Goal: Communication & Community: Answer question/provide support

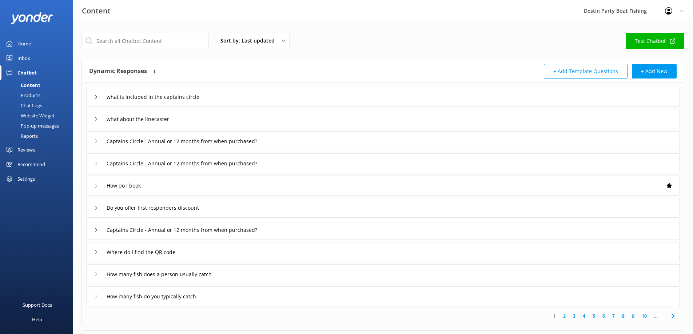
click at [20, 60] on div "Inbox" at bounding box center [23, 58] width 13 height 15
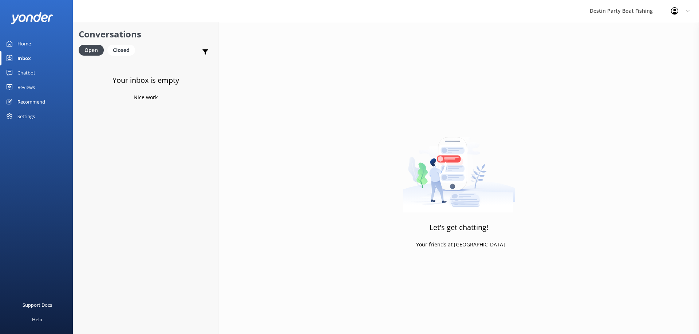
click at [14, 95] on link "Recommend" at bounding box center [36, 102] width 73 height 15
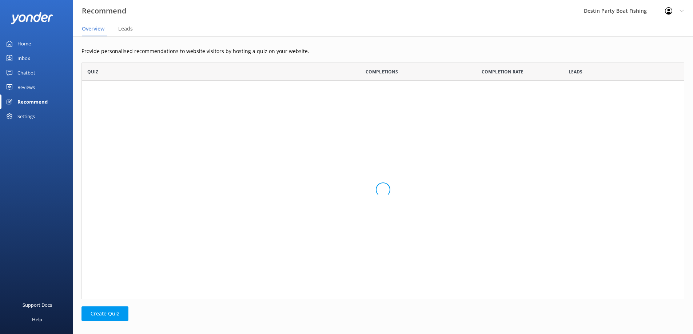
scroll to position [231, 598]
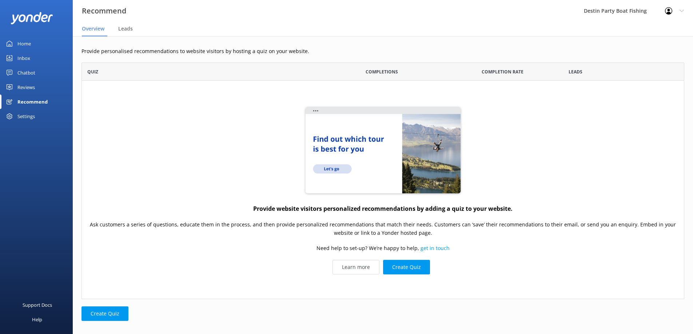
click at [19, 93] on div "Reviews" at bounding box center [25, 87] width 17 height 15
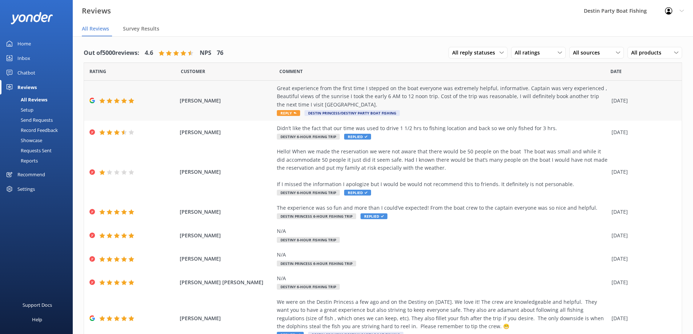
click at [287, 110] on div "Great experience from the first time I stepped on the boat everyone was extreme…" at bounding box center [442, 100] width 331 height 33
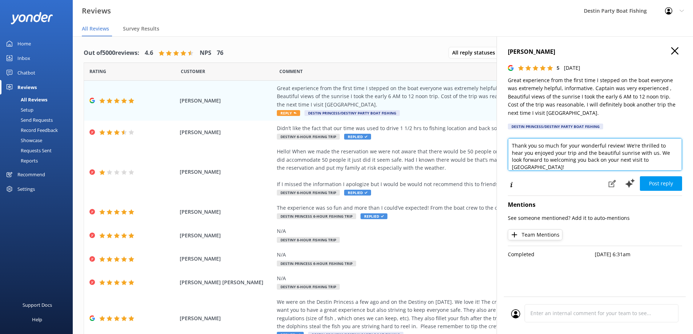
click at [511, 143] on textarea "Thank you so much for your wonderful review! We’re thrilled to hear you enjoyed…" at bounding box center [595, 154] width 174 height 33
click at [619, 154] on textarea "[PERSON_NAME], Thank you so much for your wonderful review! We’re thrilled to h…" at bounding box center [595, 154] width 174 height 33
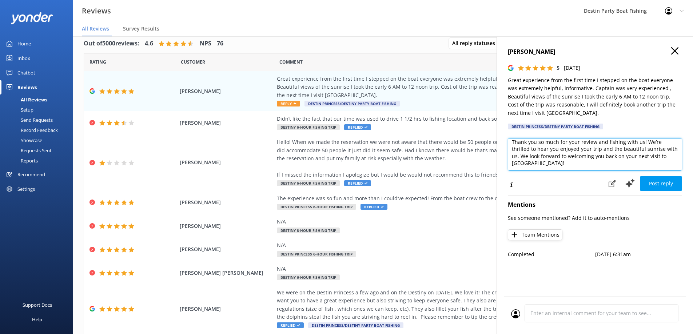
scroll to position [15, 0]
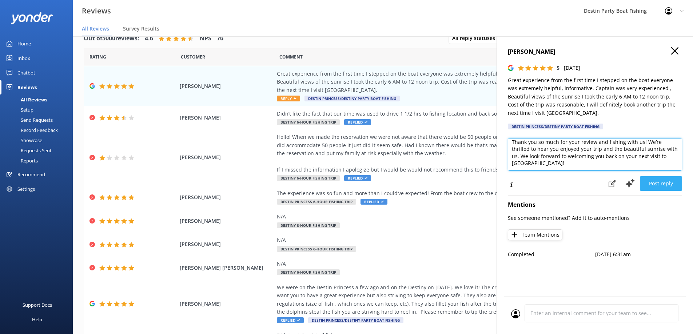
type textarea "[PERSON_NAME], Thank you so much for your review and fishing with us! We’re thr…"
click at [653, 185] on button "Post reply" at bounding box center [661, 184] width 42 height 15
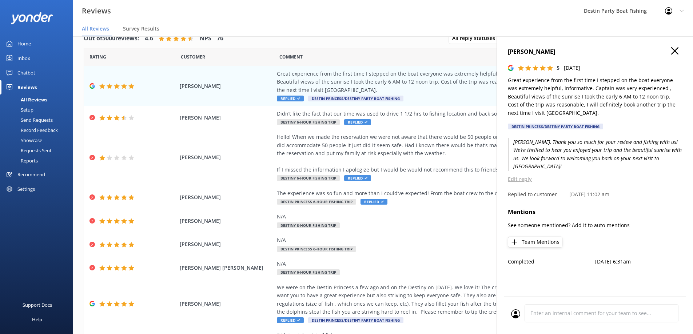
click at [684, 54] on div "[PERSON_NAME] 5 [DATE] Great experience from the first time I stepped on the bo…" at bounding box center [595, 203] width 197 height 334
click at [672, 56] on h4 "[PERSON_NAME]" at bounding box center [595, 51] width 174 height 9
click at [678, 48] on use at bounding box center [675, 50] width 7 height 7
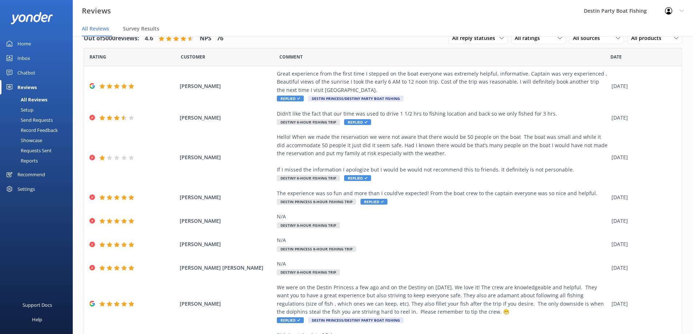
click at [24, 44] on div "Home" at bounding box center [23, 43] width 13 height 15
